Goal: Task Accomplishment & Management: Use online tool/utility

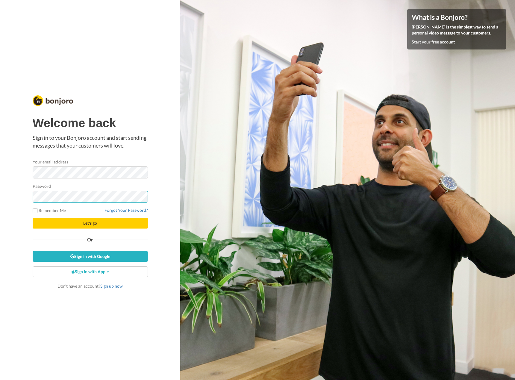
click at [33, 218] on button "Let's go" at bounding box center [90, 223] width 115 height 11
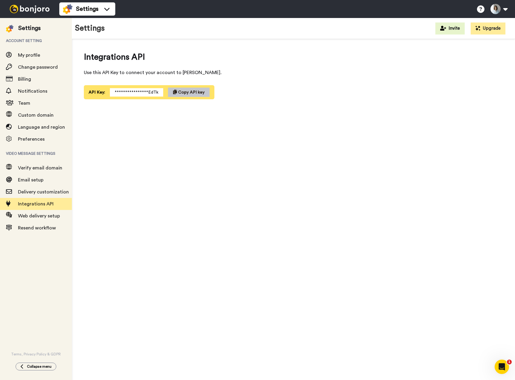
click at [26, 10] on img at bounding box center [29, 9] width 45 height 8
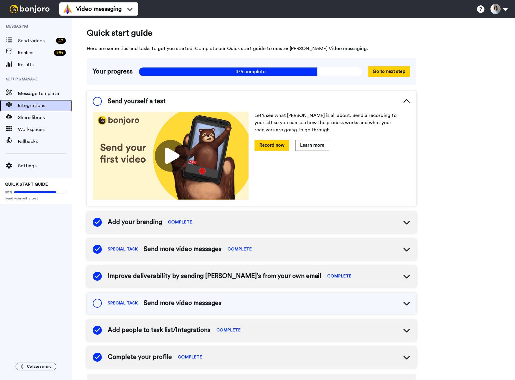
click at [37, 106] on span "Integrations" at bounding box center [45, 105] width 54 height 7
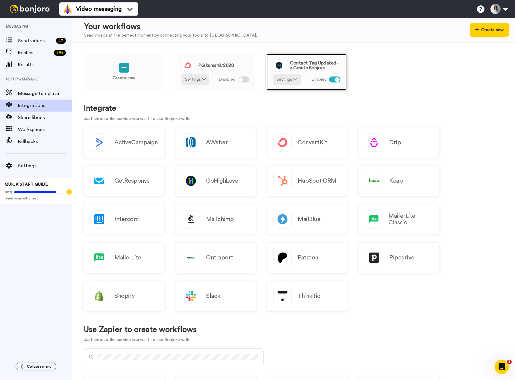
click at [315, 62] on span "Contact Tag Updated -> Create Bonjoro" at bounding box center [315, 66] width 51 height 10
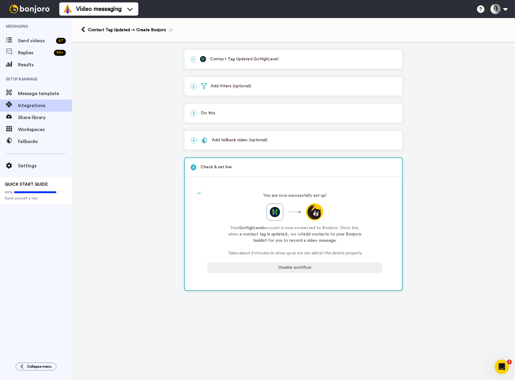
click at [279, 55] on div "1 Contact Tag Updated GoHighLevel" at bounding box center [294, 59] width 218 height 18
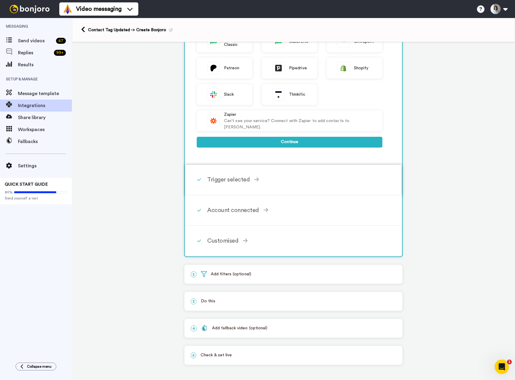
click at [238, 178] on div "Trigger selected" at bounding box center [294, 179] width 175 height 9
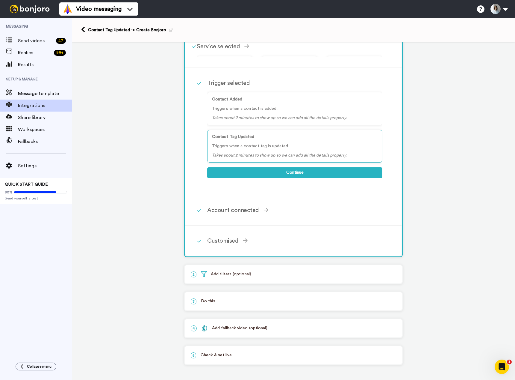
scroll to position [33, 0]
click at [236, 241] on div "Customised" at bounding box center [294, 240] width 175 height 9
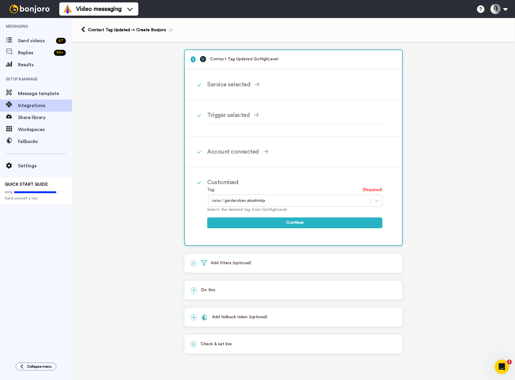
scroll to position [0, 0]
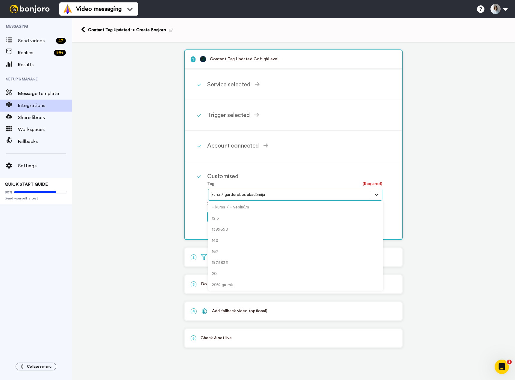
click at [378, 197] on icon at bounding box center [377, 195] width 6 height 6
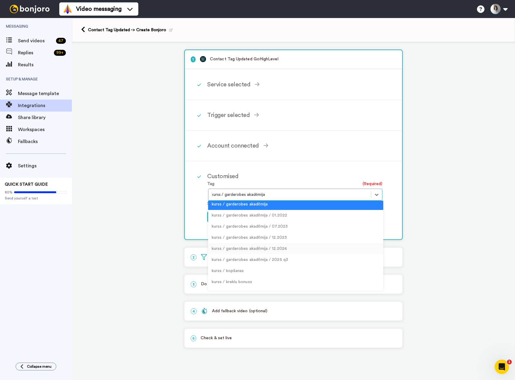
scroll to position [458, 0]
click at [293, 260] on div "kurss / garderobes akadēmija / 2025 q3" at bounding box center [295, 259] width 175 height 11
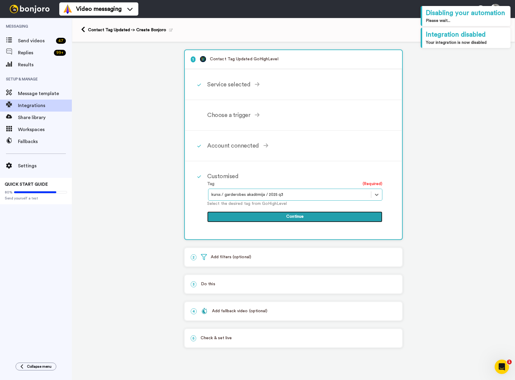
click at [301, 217] on button "Continue" at bounding box center [294, 216] width 175 height 11
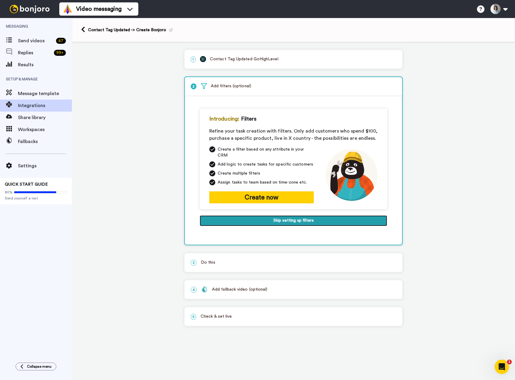
click at [301, 217] on button "Skip setting up filters" at bounding box center [294, 220] width 188 height 11
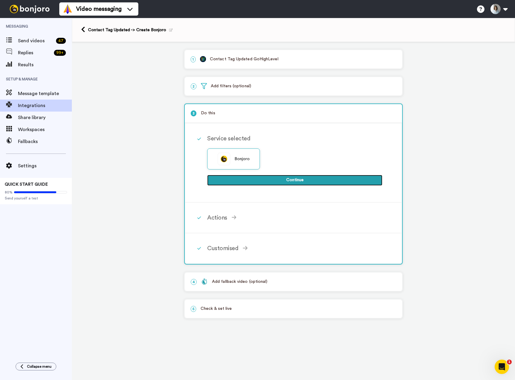
click at [298, 178] on button "Continue" at bounding box center [294, 180] width 175 height 11
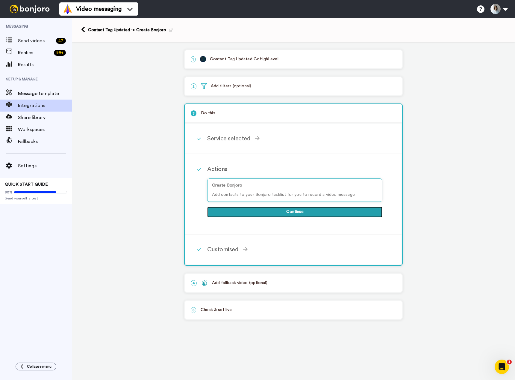
click at [296, 212] on button "Continue" at bounding box center [294, 211] width 175 height 11
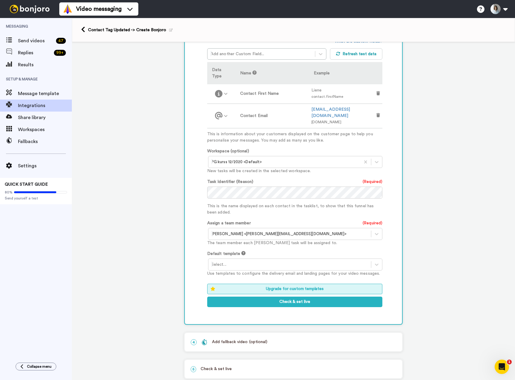
scroll to position [177, 0]
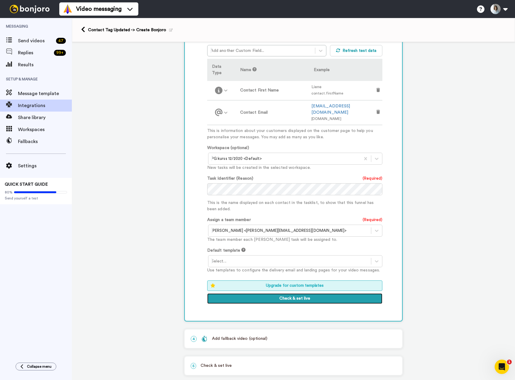
click at [274, 293] on button "Check & set live" at bounding box center [294, 298] width 175 height 11
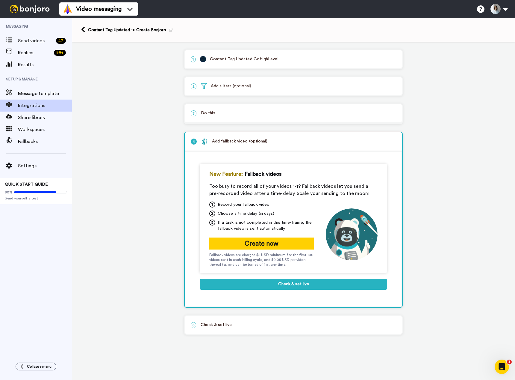
scroll to position [0, 0]
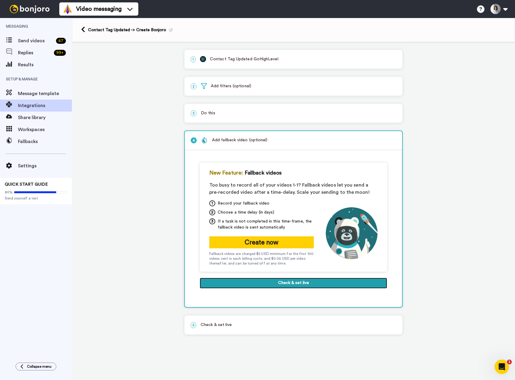
click at [275, 286] on button "Check & set live" at bounding box center [294, 283] width 188 height 11
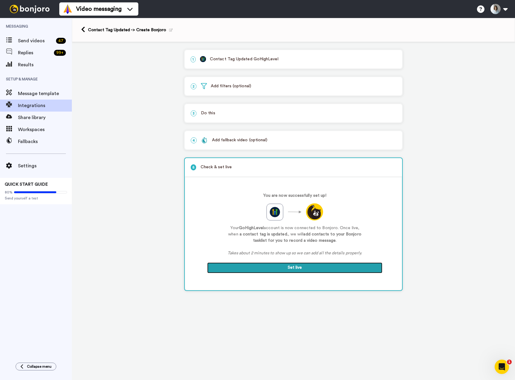
click at [281, 272] on button "Set live" at bounding box center [294, 267] width 175 height 11
